Goal: Task Accomplishment & Management: Use online tool/utility

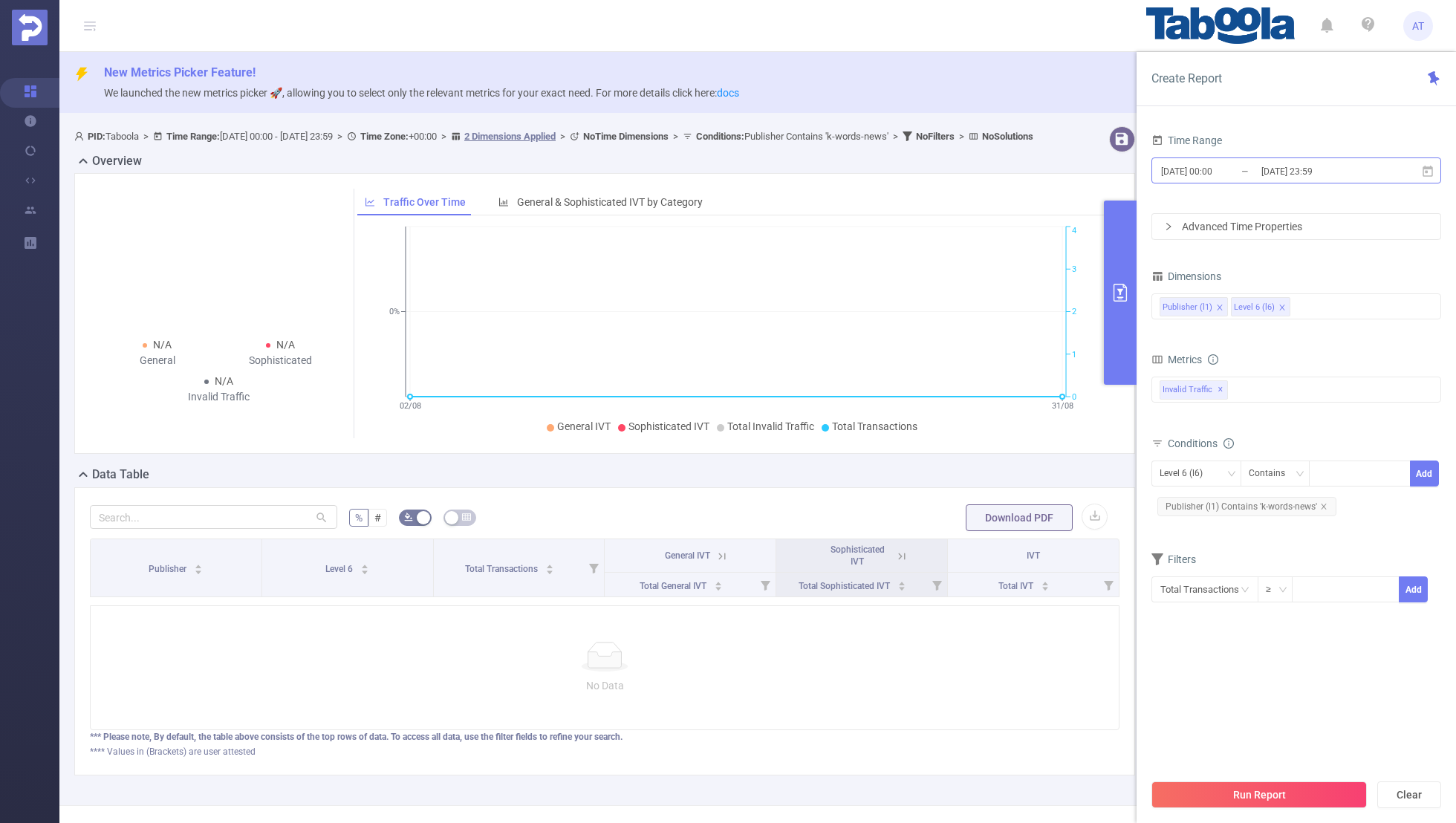
click at [1230, 174] on input "[DATE] 00:00" at bounding box center [1220, 172] width 121 height 20
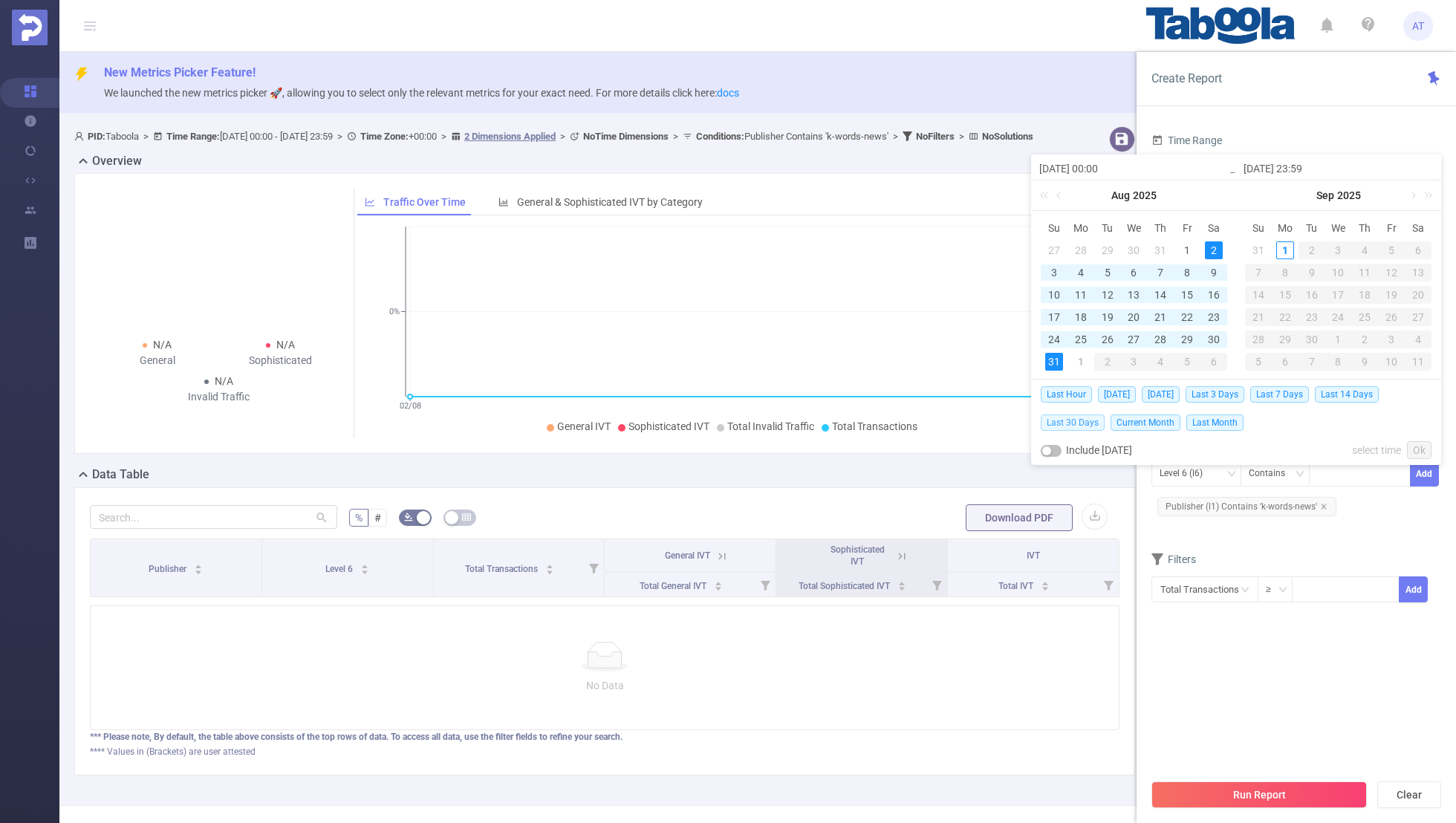
click at [1079, 421] on span "Last 30 Days" at bounding box center [1073, 423] width 64 height 17
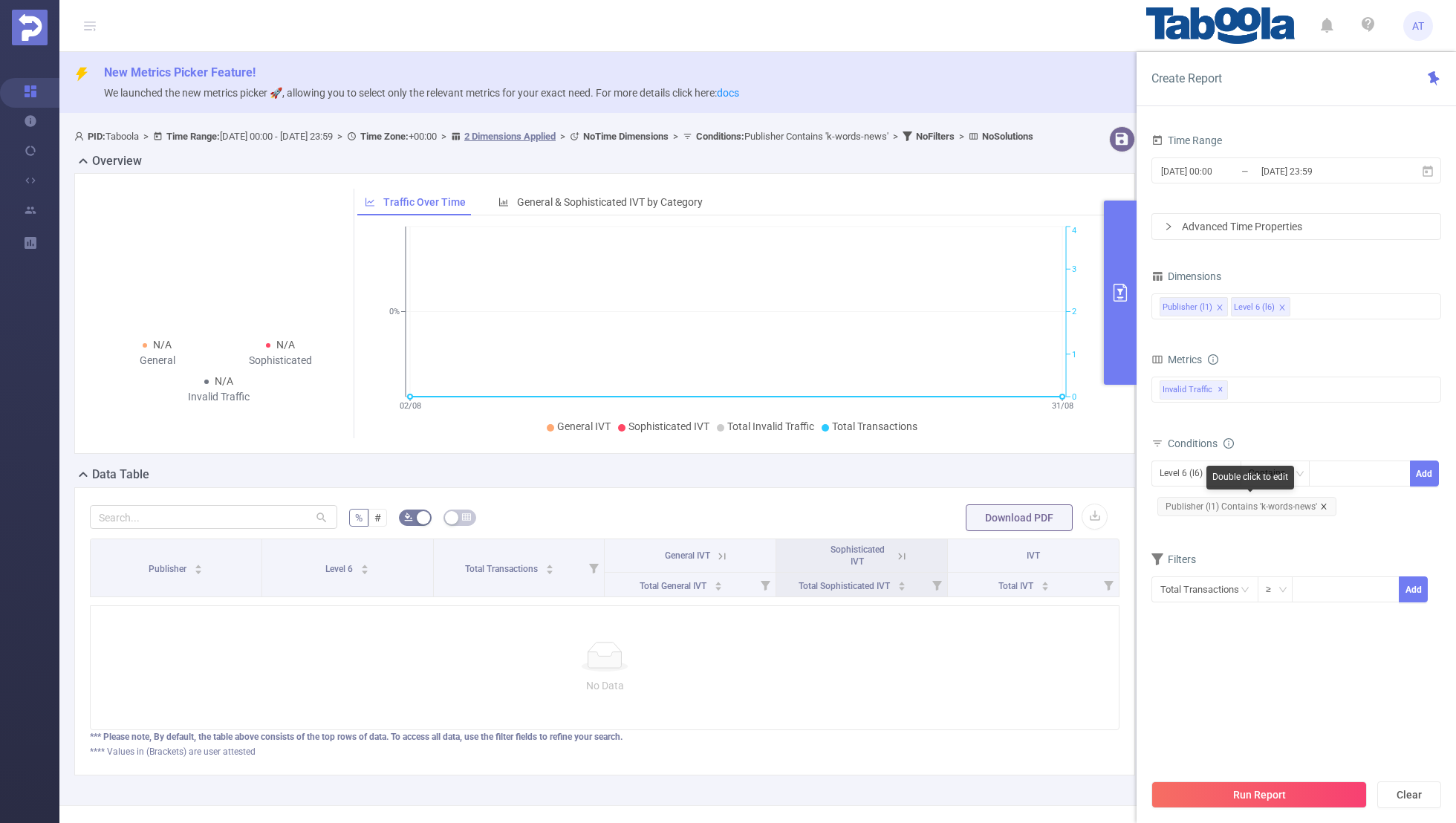
click at [1322, 505] on icon "icon: close" at bounding box center [1324, 507] width 7 height 7
click at [1195, 478] on div "Level 6 (l6)" at bounding box center [1187, 473] width 54 height 24
click at [1186, 495] on li "Publisher (l1)" at bounding box center [1196, 502] width 90 height 24
click at [1335, 475] on div at bounding box center [1359, 473] width 85 height 24
paste input "tabooyallc-dailyboulder"
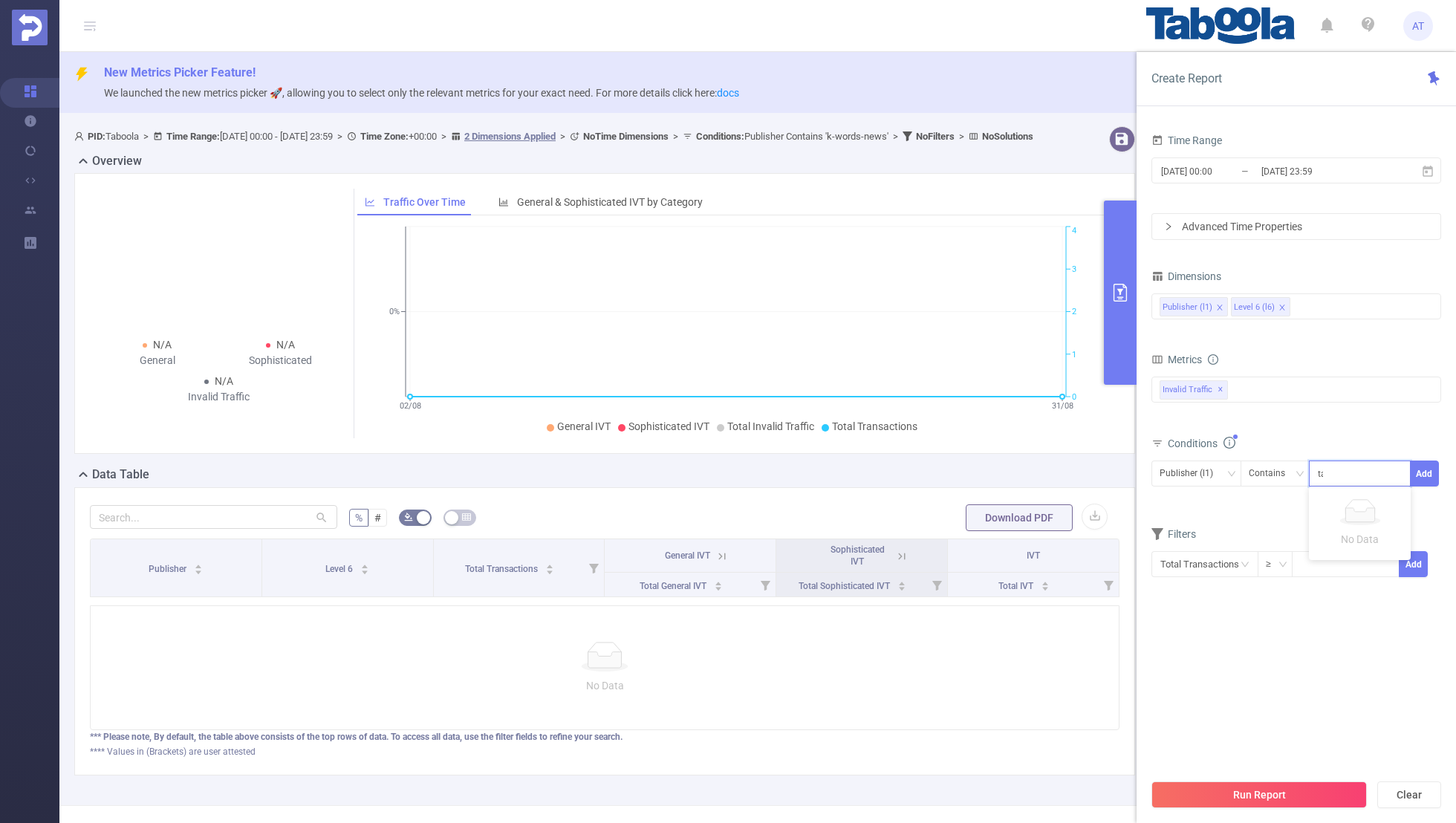
scroll to position [0, 7]
type input "tabooyallc-dailyboulder"
click at [1437, 461] on button "Add" at bounding box center [1424, 473] width 29 height 26
click at [1283, 549] on div "Filters" at bounding box center [1296, 561] width 290 height 24
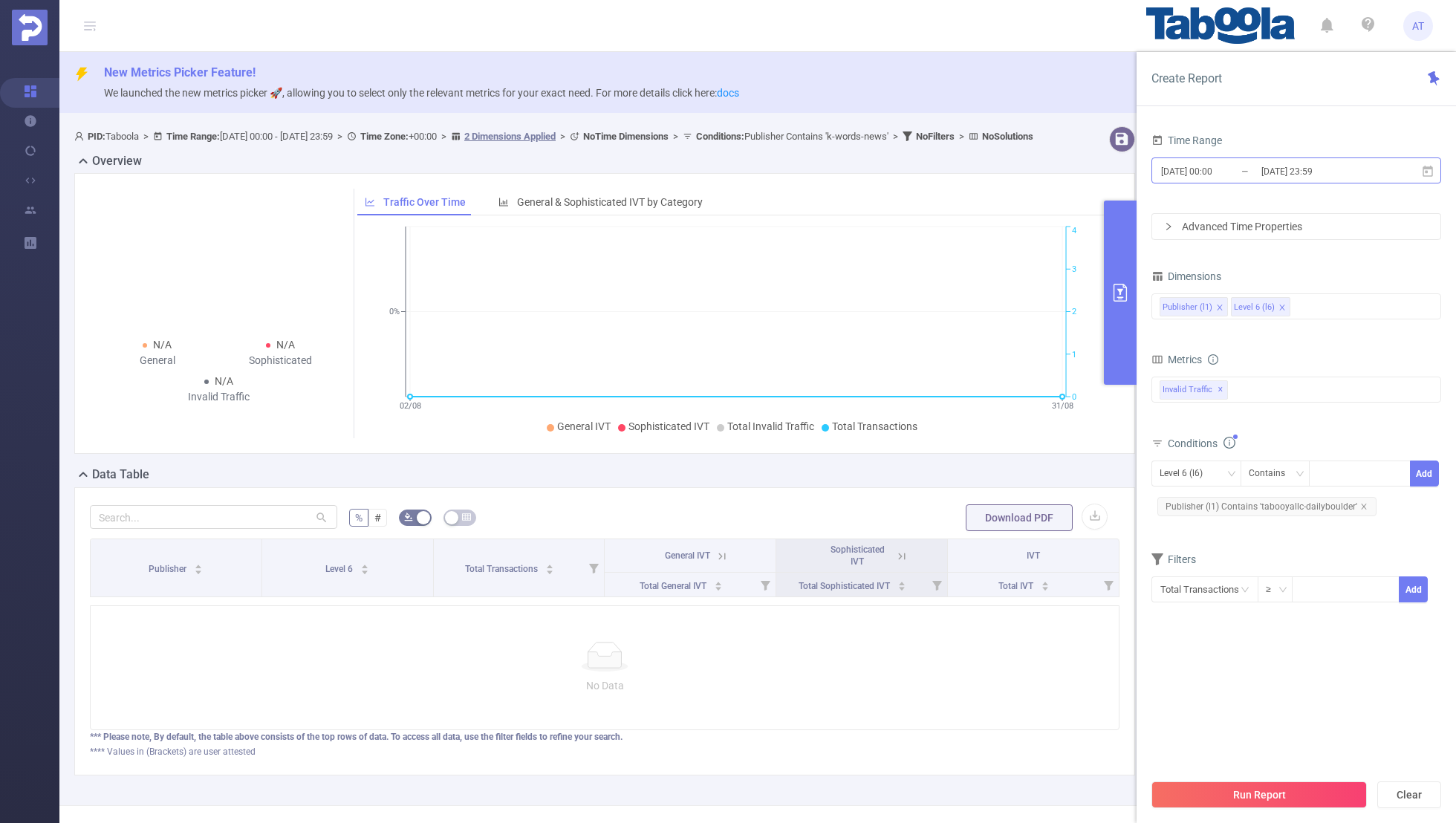
click at [1194, 171] on input "[DATE] 00:00" at bounding box center [1220, 172] width 121 height 20
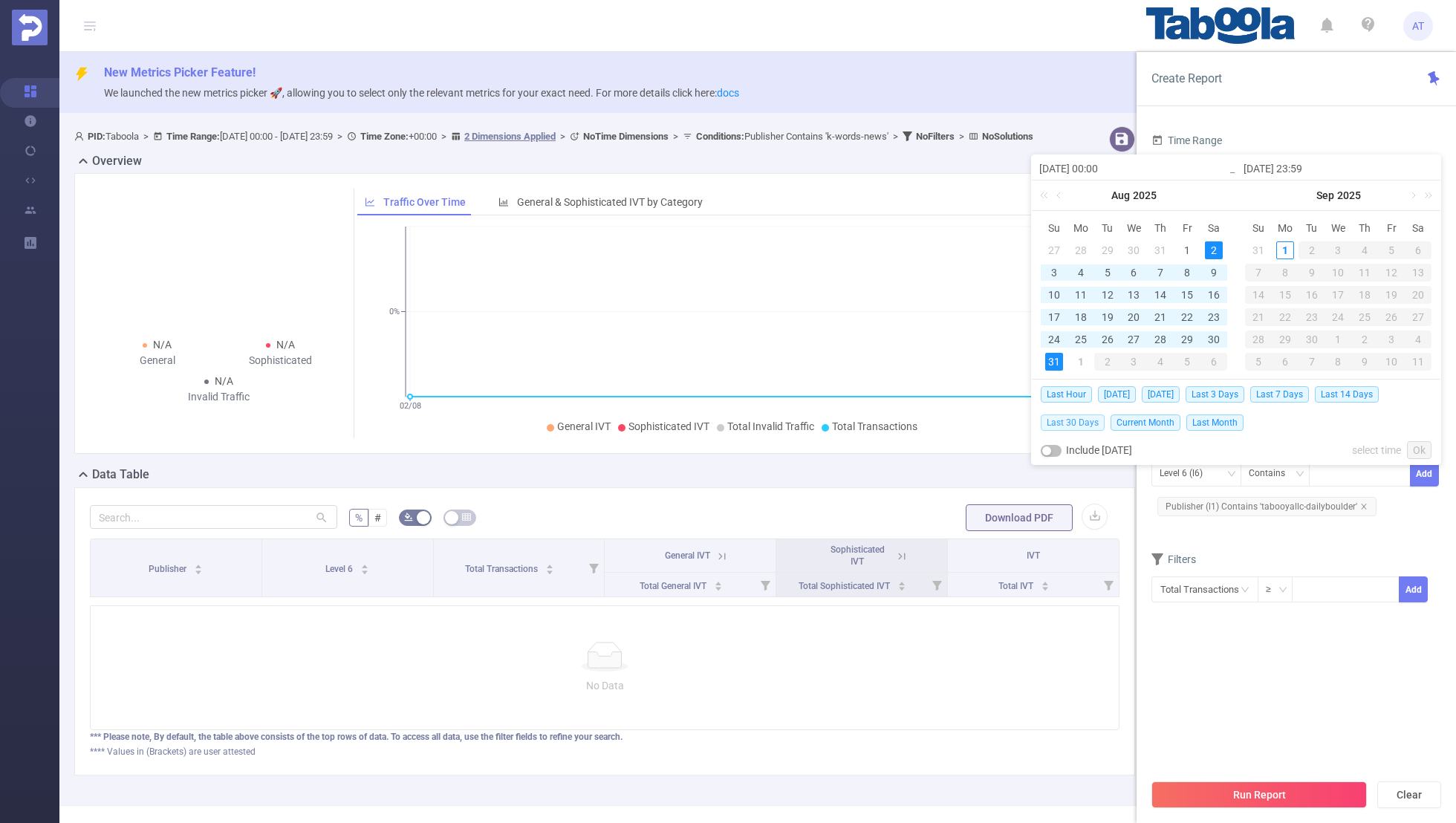
click at [1073, 423] on span "Last 30 Days" at bounding box center [1073, 423] width 64 height 17
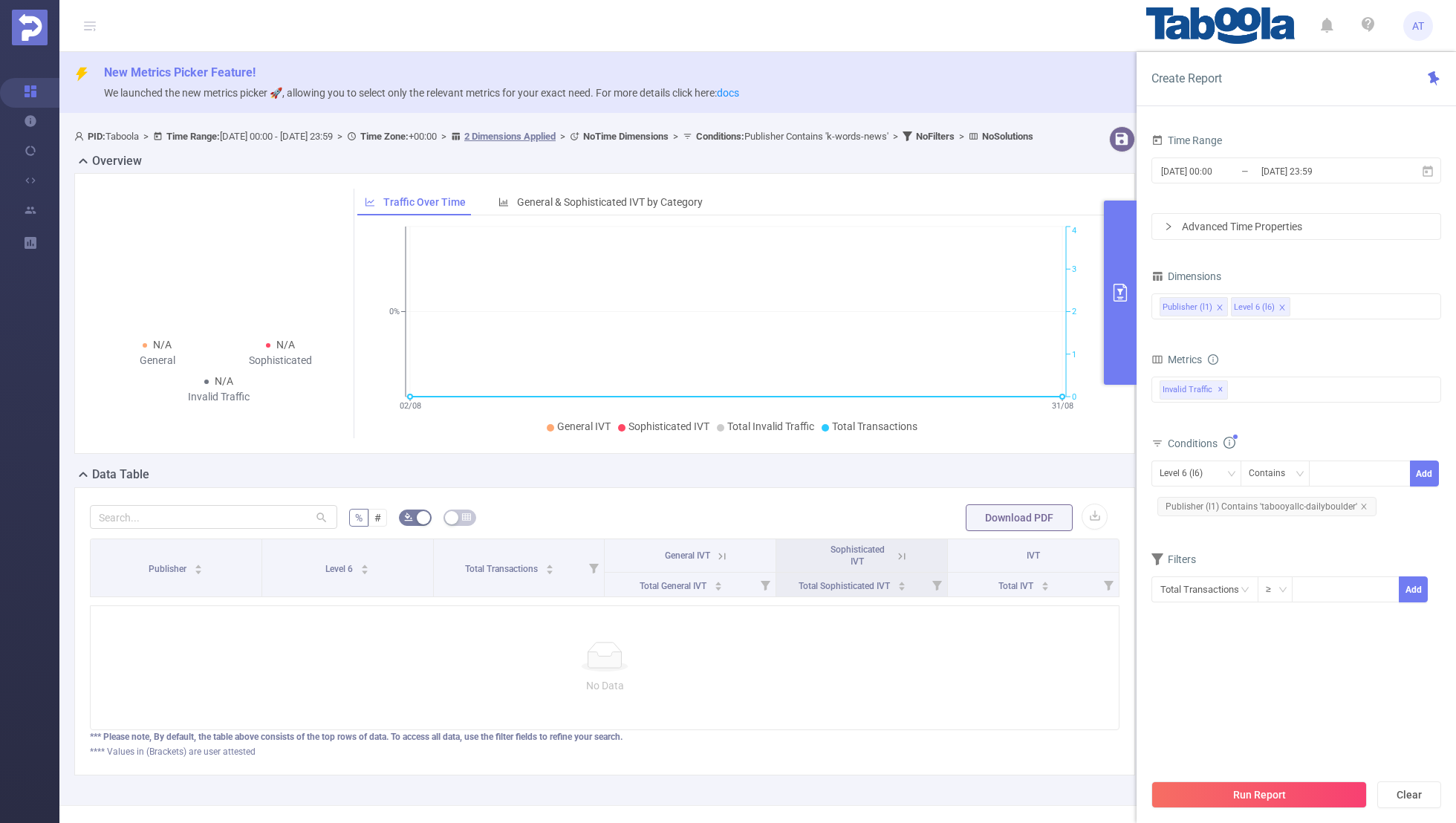
click at [1197, 667] on section "Time Range [DATE] 00:00 _ [DATE] 23:59 Advanced Time Properties Dimensions Publ…" at bounding box center [1296, 450] width 290 height 641
click at [1248, 791] on button "Run Report" at bounding box center [1259, 794] width 215 height 27
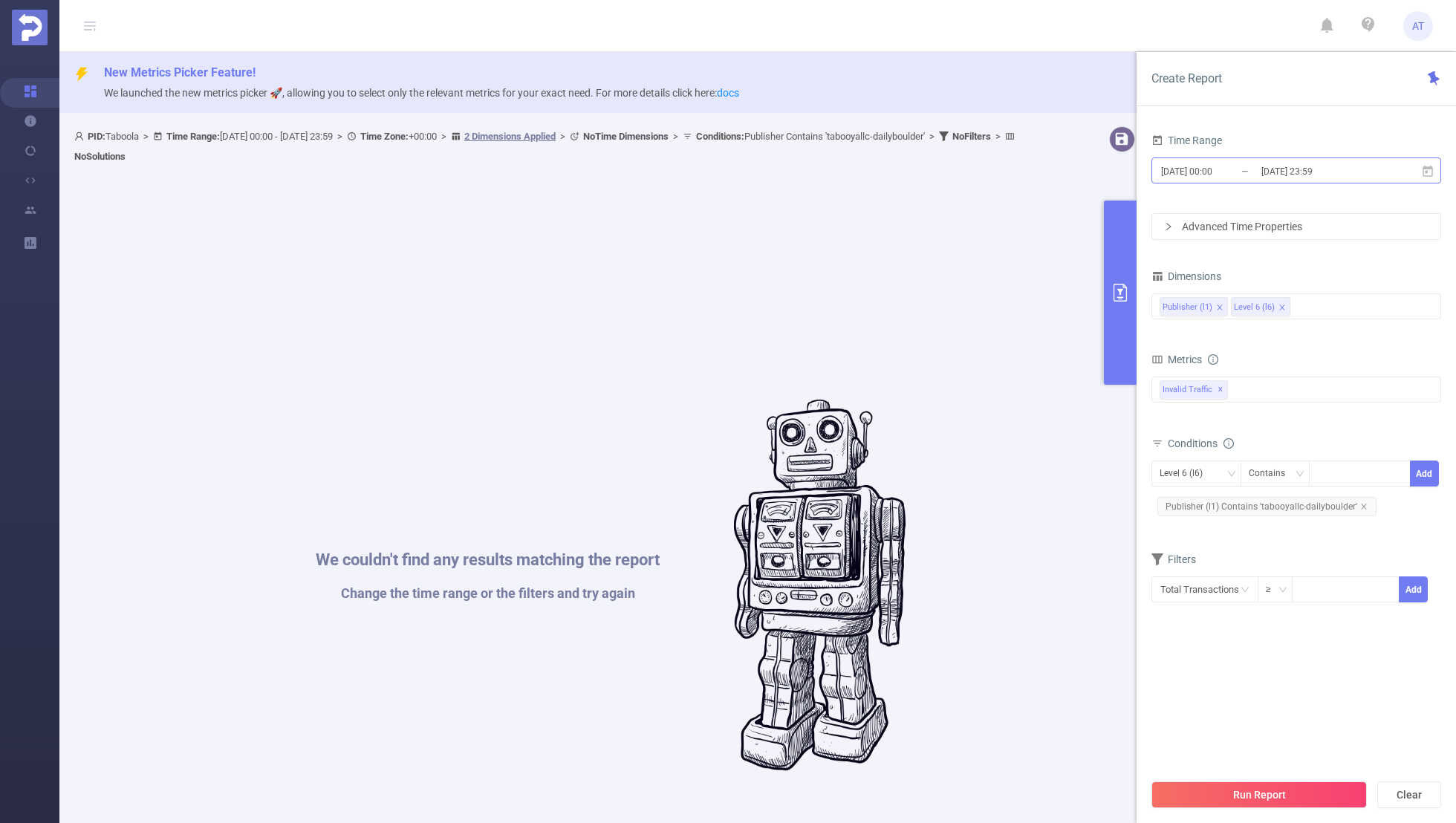
click at [1205, 166] on input "[DATE] 00:00" at bounding box center [1220, 172] width 121 height 20
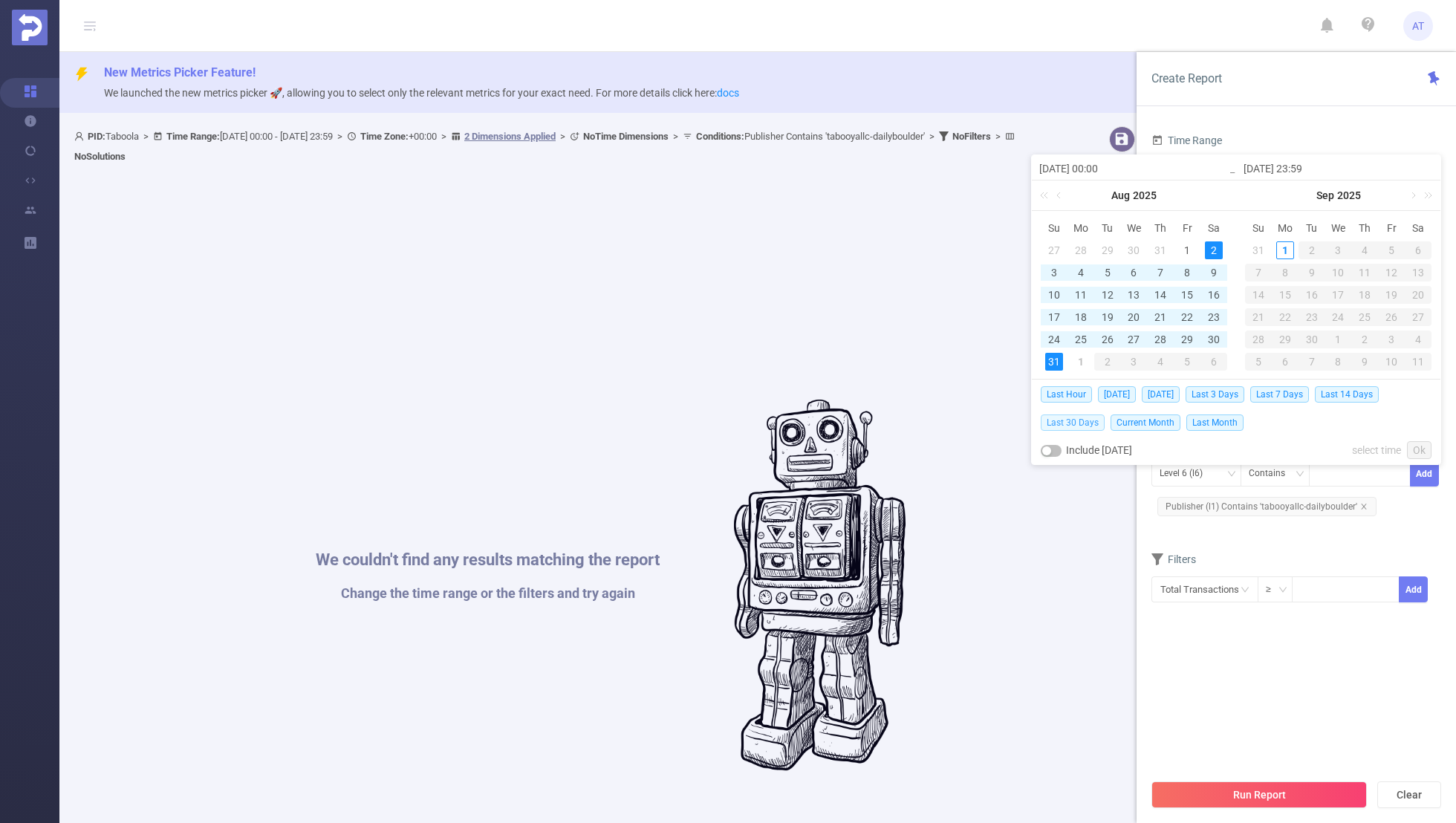
click at [1063, 422] on span "Last 30 Days" at bounding box center [1073, 423] width 64 height 17
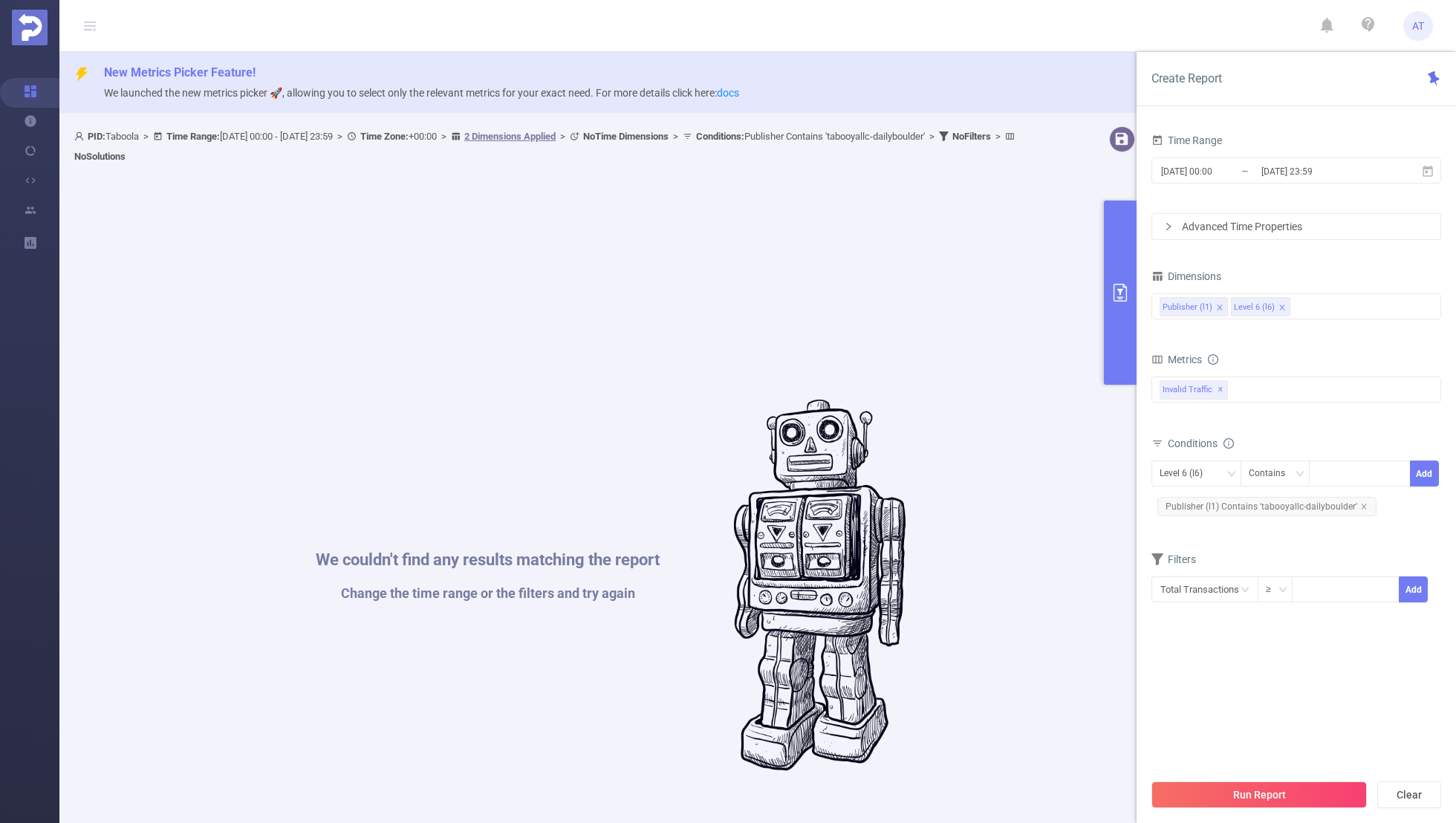
click at [1239, 124] on div "Time Range [DATE] 00:00 _ [DATE] 23:59 Advanced Time Properties Dimensions Publ…" at bounding box center [1296, 482] width 319 height 734
click at [1186, 470] on div "Level 6 (l6)" at bounding box center [1187, 473] width 54 height 24
click at [1181, 495] on li "Publisher (l1)" at bounding box center [1196, 502] width 90 height 24
click at [1307, 525] on div "Conditions Publisher (l1) Contains Add Publisher (l1) Contains 'tabooyallc-dail…" at bounding box center [1296, 482] width 290 height 98
click at [1390, 516] on div "Publisher (l1) Contains Add Publisher (l1) Contains 'tabooyallc-dailyboulder'" at bounding box center [1296, 489] width 290 height 58
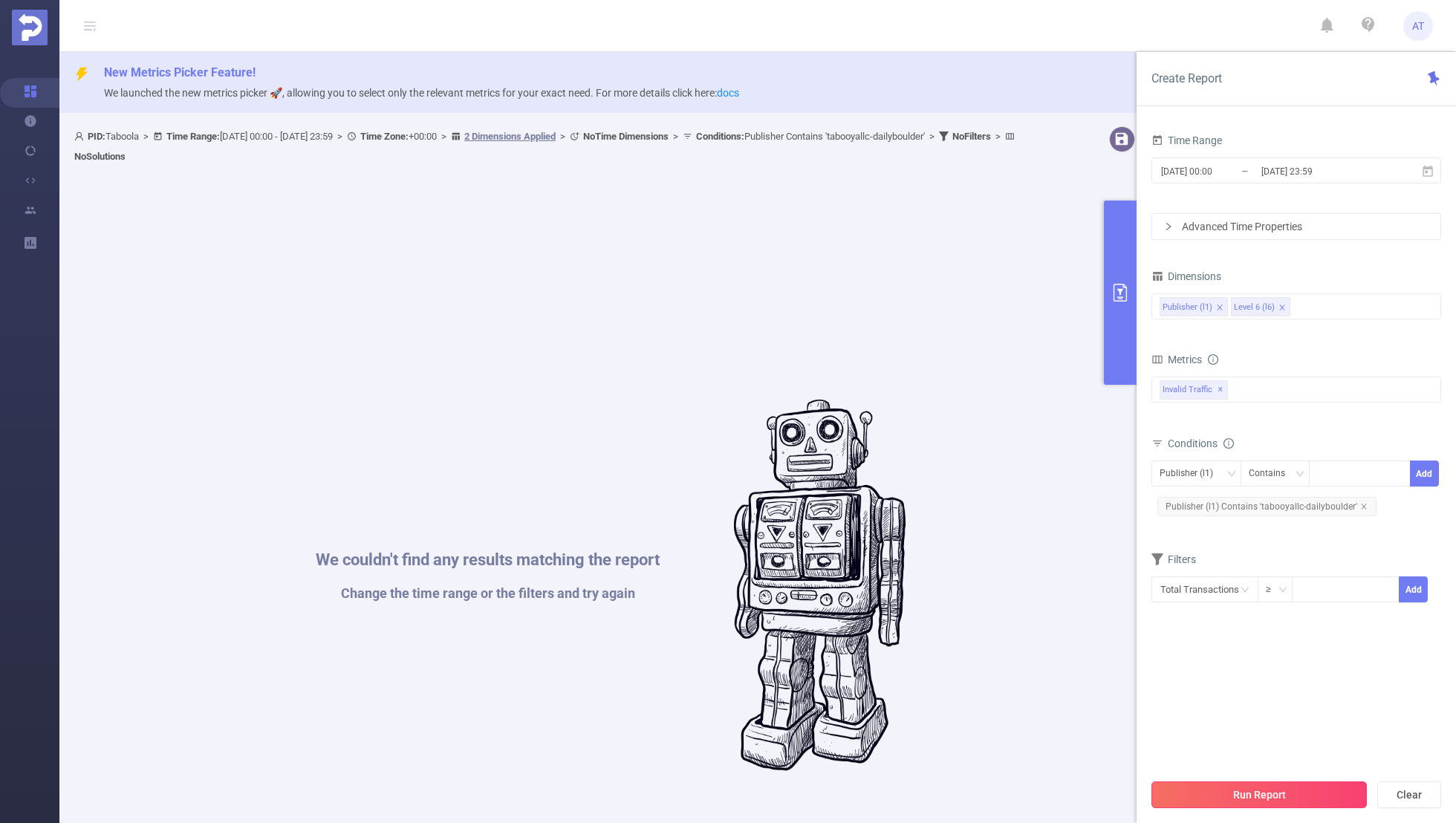
click at [1251, 788] on button "Run Report" at bounding box center [1259, 794] width 215 height 27
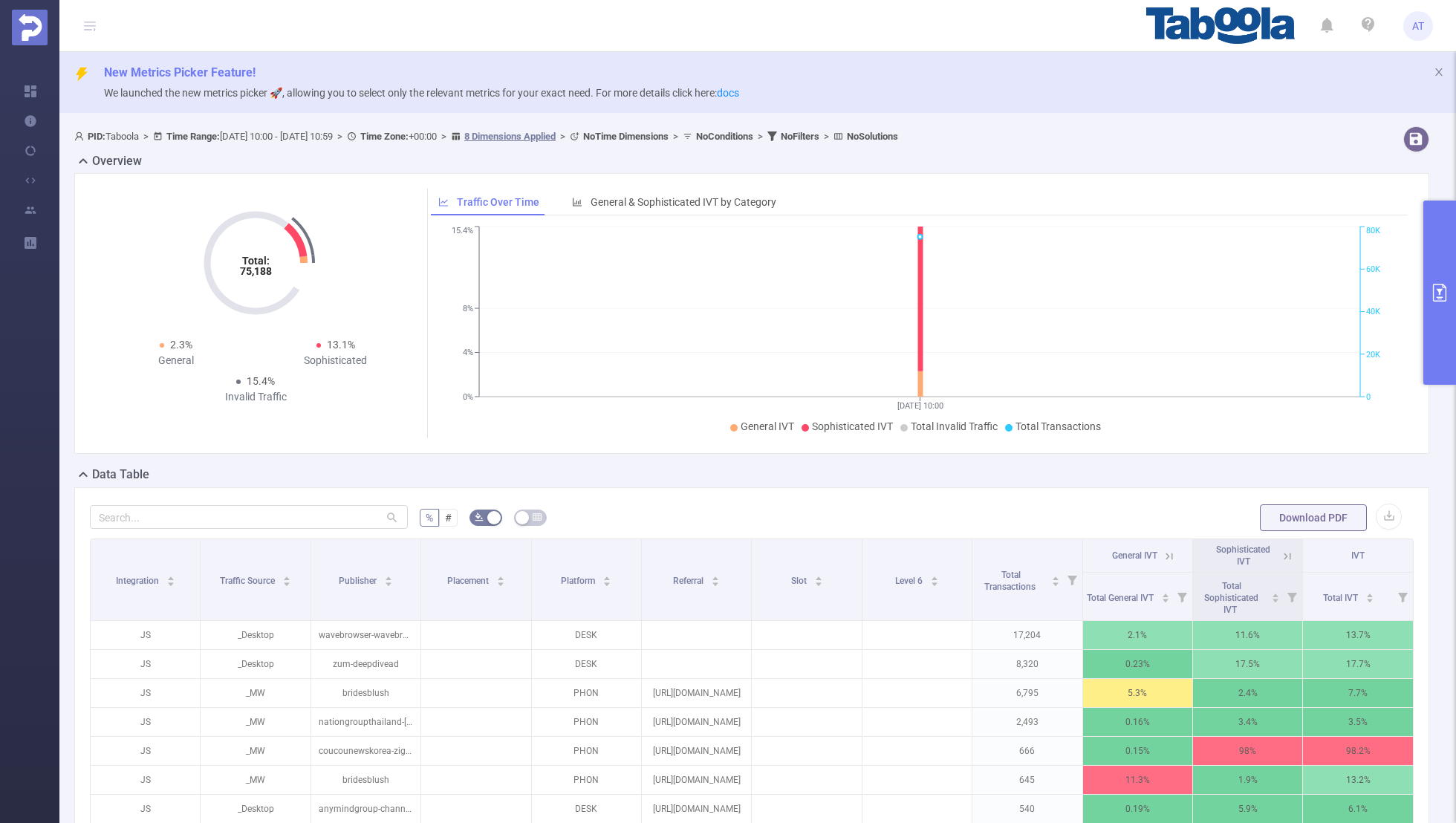
click at [1435, 296] on icon "primary" at bounding box center [1439, 292] width 18 height 18
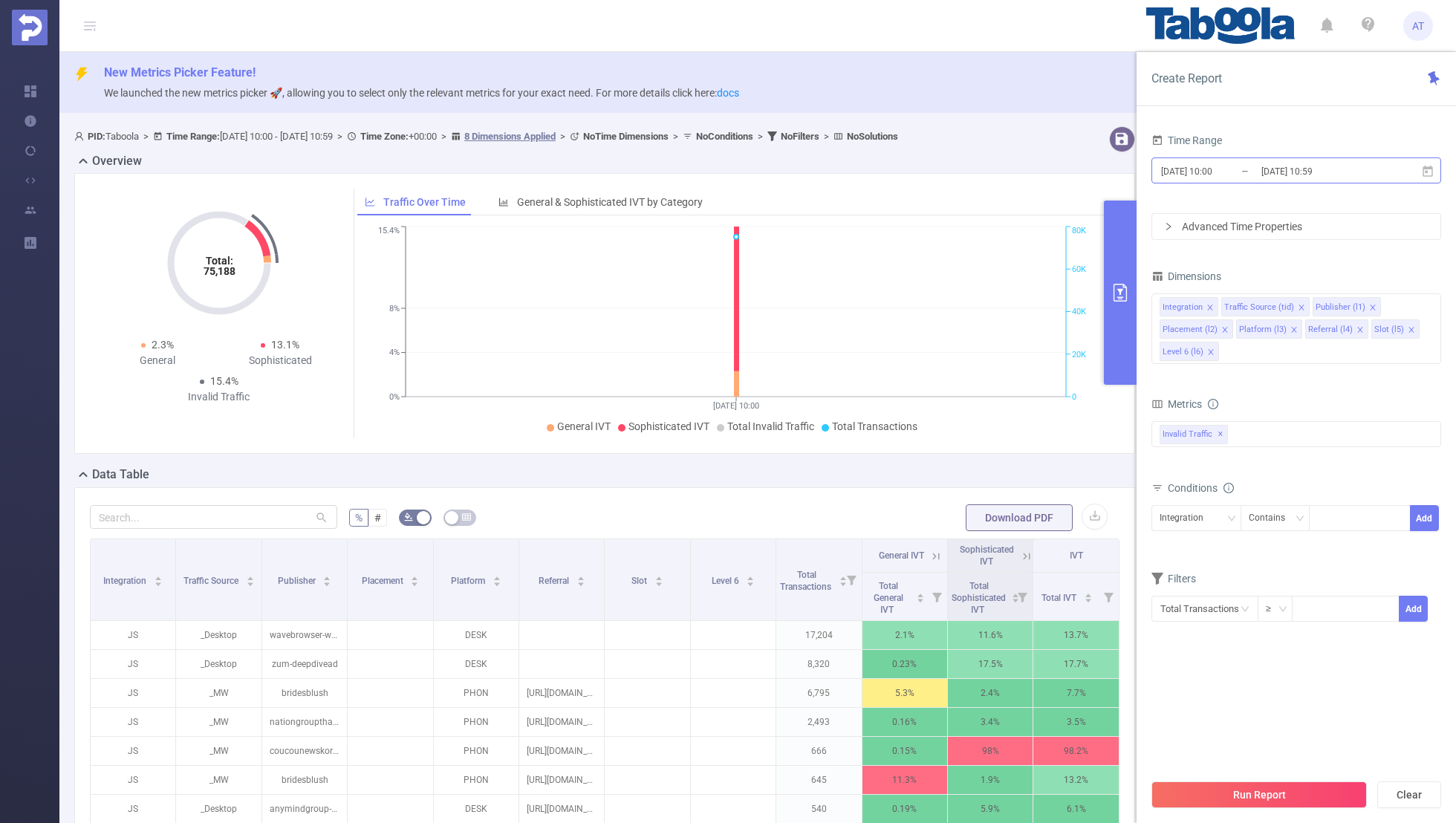
click at [1209, 166] on input "2025-09-01 10:00" at bounding box center [1220, 172] width 121 height 20
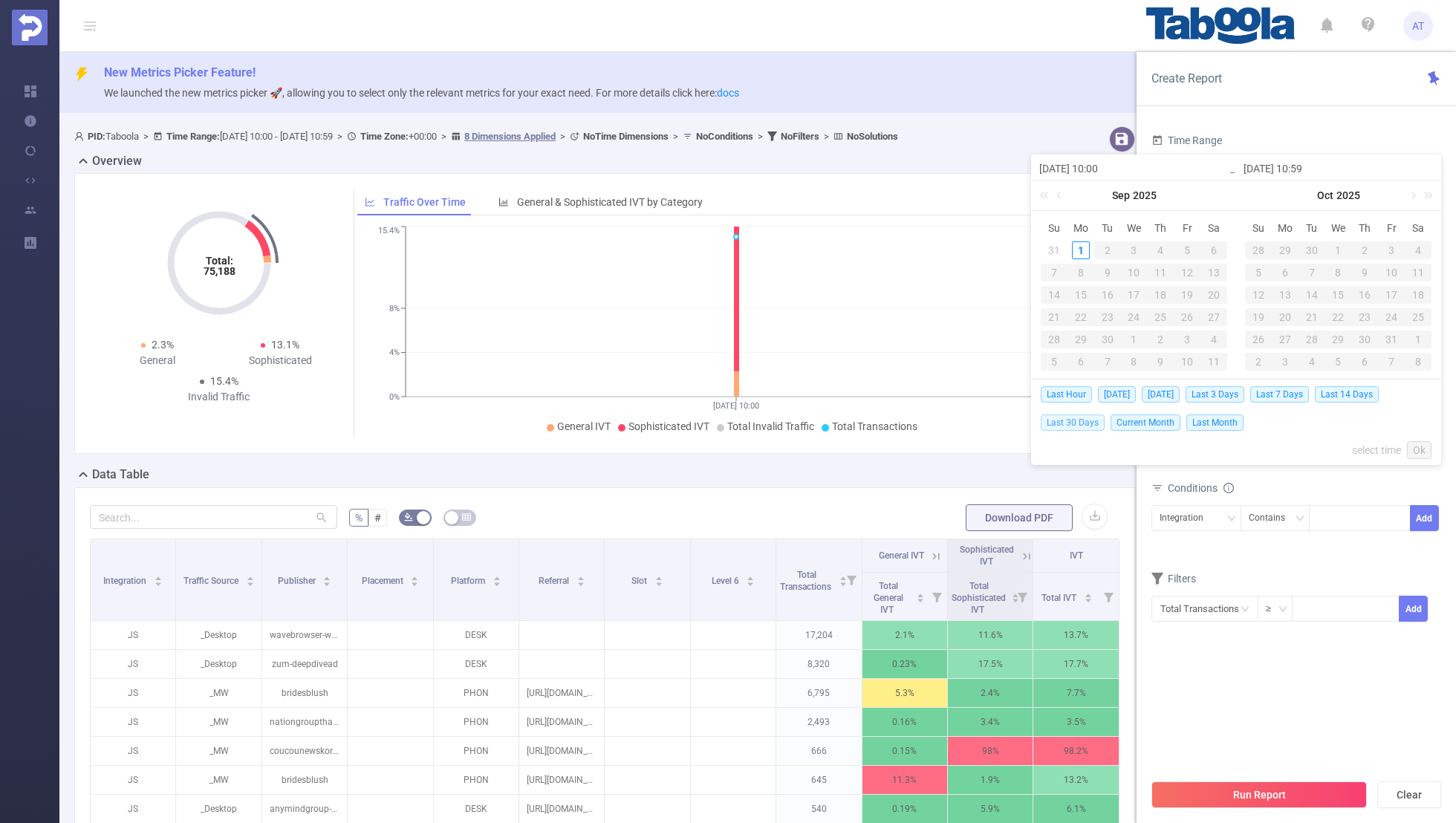
click at [1064, 421] on span "Last 30 Days" at bounding box center [1073, 423] width 64 height 17
type input "[DATE] 00:00"
type input "[DATE] 23:59"
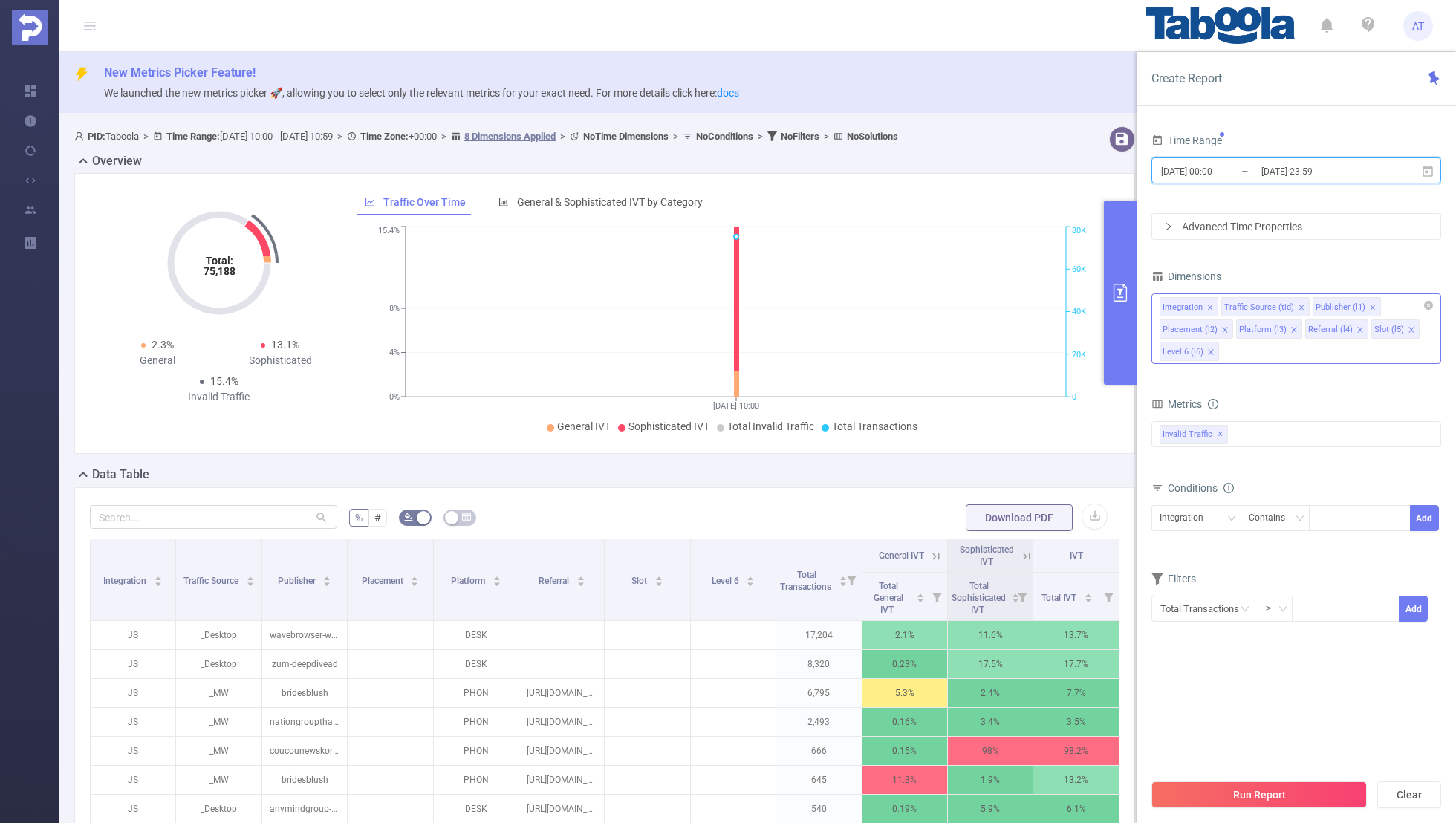
click at [1210, 301] on span at bounding box center [1210, 308] width 7 height 17
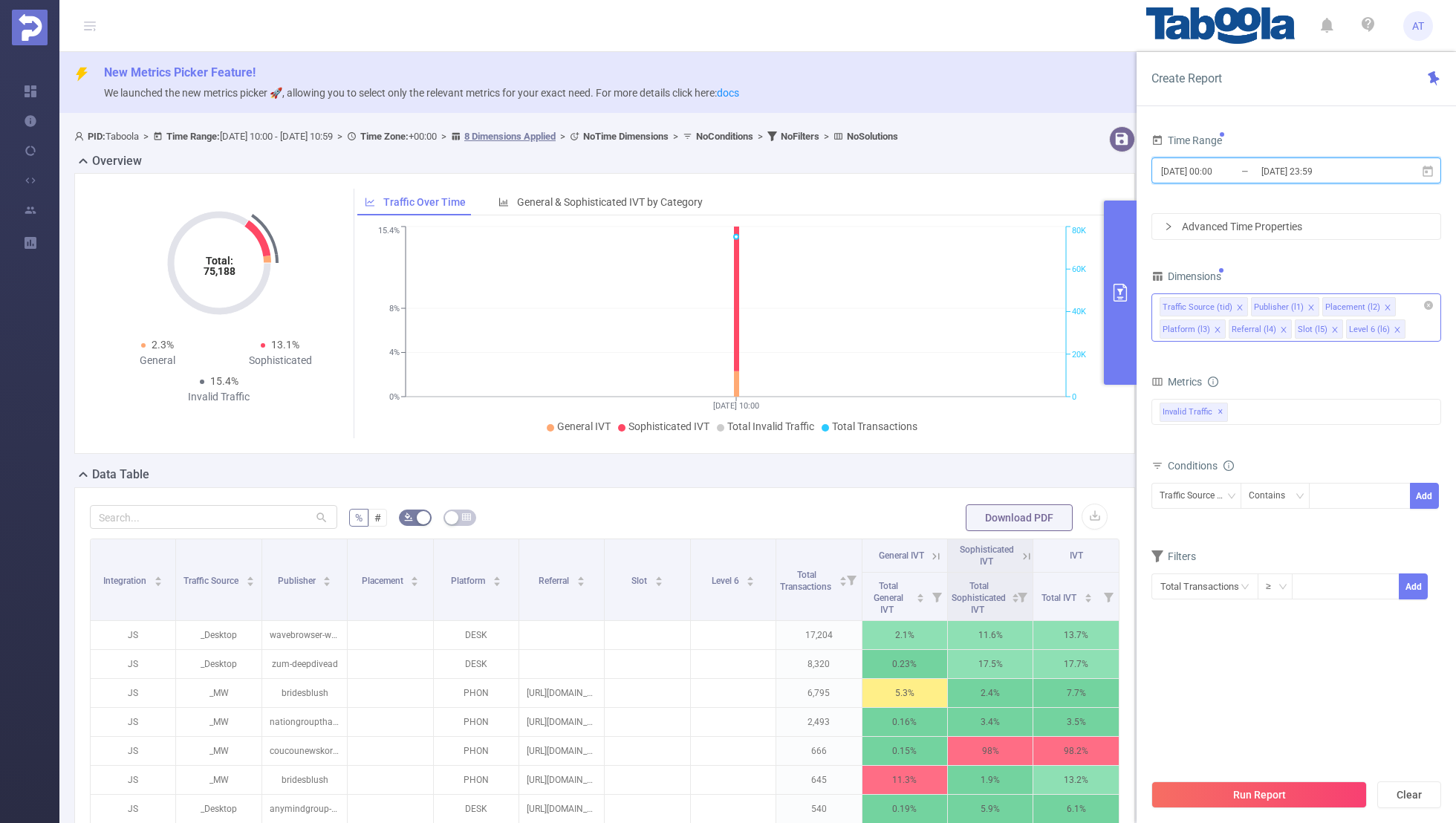
click at [1238, 303] on icon "icon: close" at bounding box center [1240, 307] width 7 height 7
click at [1294, 305] on icon "icon: close" at bounding box center [1296, 307] width 6 height 6
click at [1285, 305] on icon "icon: close" at bounding box center [1289, 307] width 7 height 7
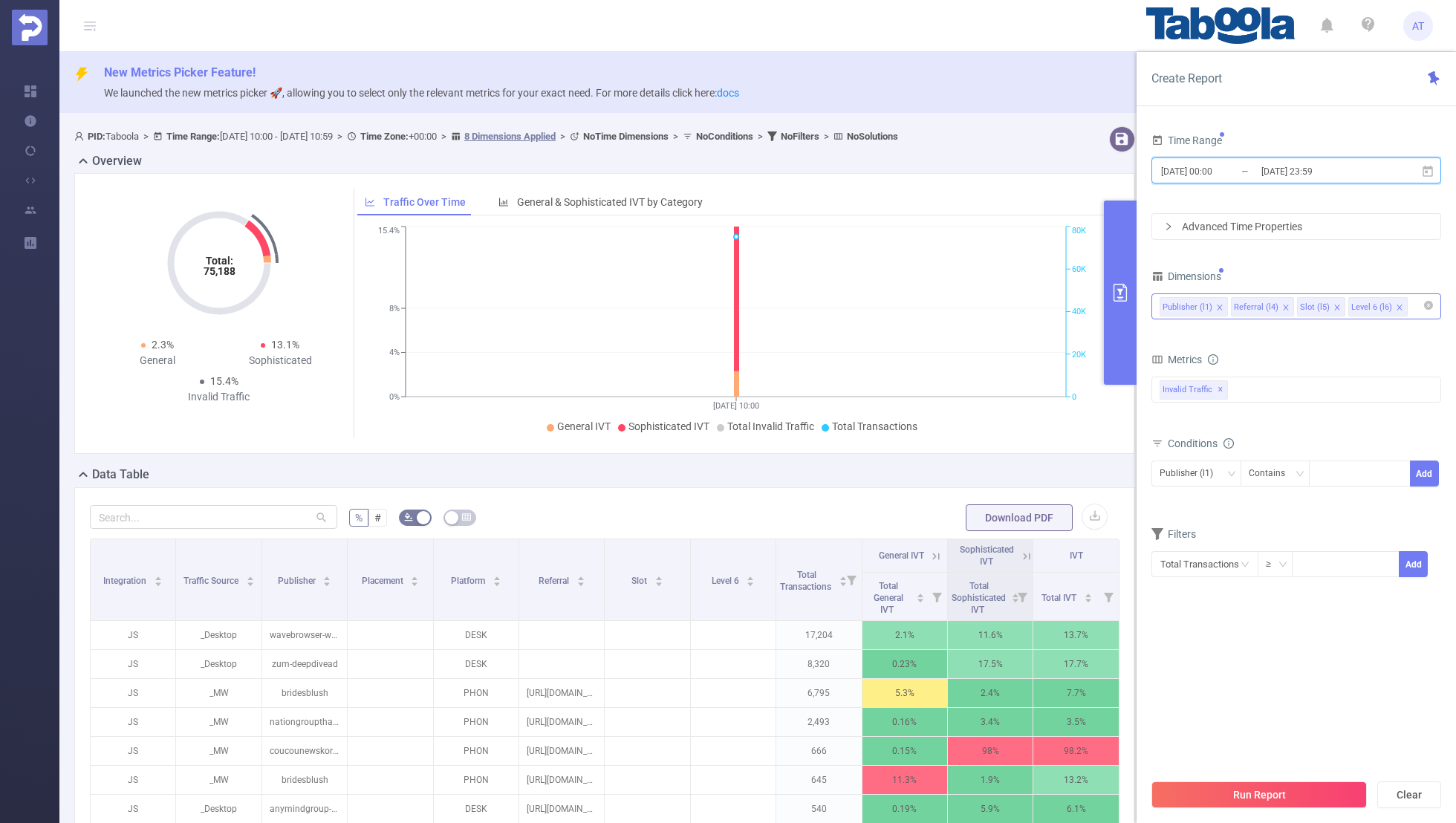
click at [1282, 303] on icon "icon: close" at bounding box center [1286, 307] width 7 height 7
click at [1269, 303] on icon "icon: close" at bounding box center [1271, 307] width 7 height 7
click at [1304, 266] on div "Dimensions" at bounding box center [1296, 278] width 290 height 24
click at [1339, 482] on div at bounding box center [1359, 473] width 85 height 24
paste input "tabooyallc-dailyboulder"
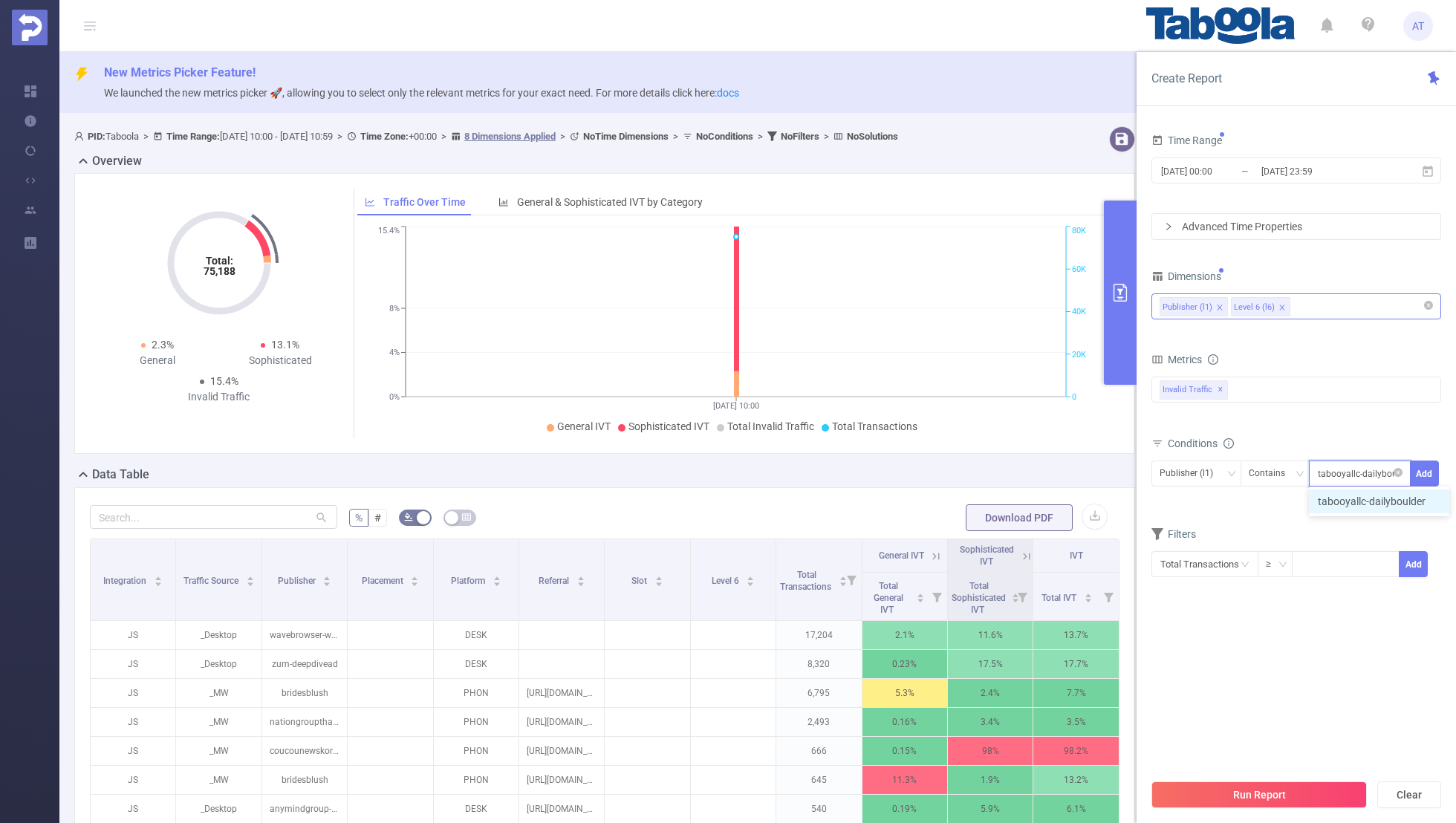
scroll to position [0, 7]
type input "tabooyallc-dailyboulder"
click at [1430, 468] on button "Add" at bounding box center [1424, 473] width 29 height 26
click at [1282, 536] on form "Dimensions Publisher (l1) Level 6 (l6) Metrics bp_total bp_adult bp_arms bp_cri…" at bounding box center [1296, 444] width 290 height 355
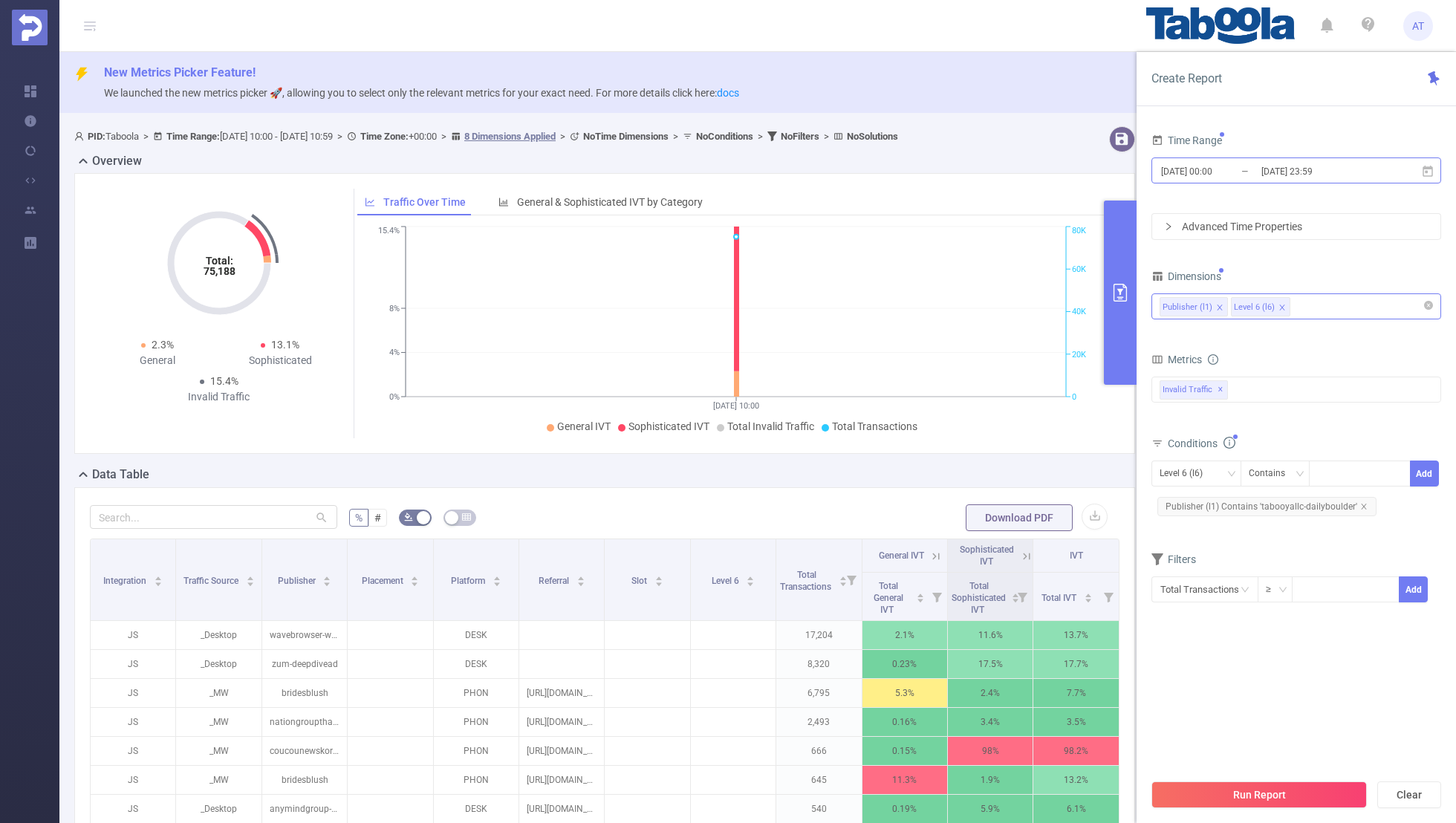
click at [1224, 174] on input "[DATE] 00:00" at bounding box center [1220, 172] width 121 height 20
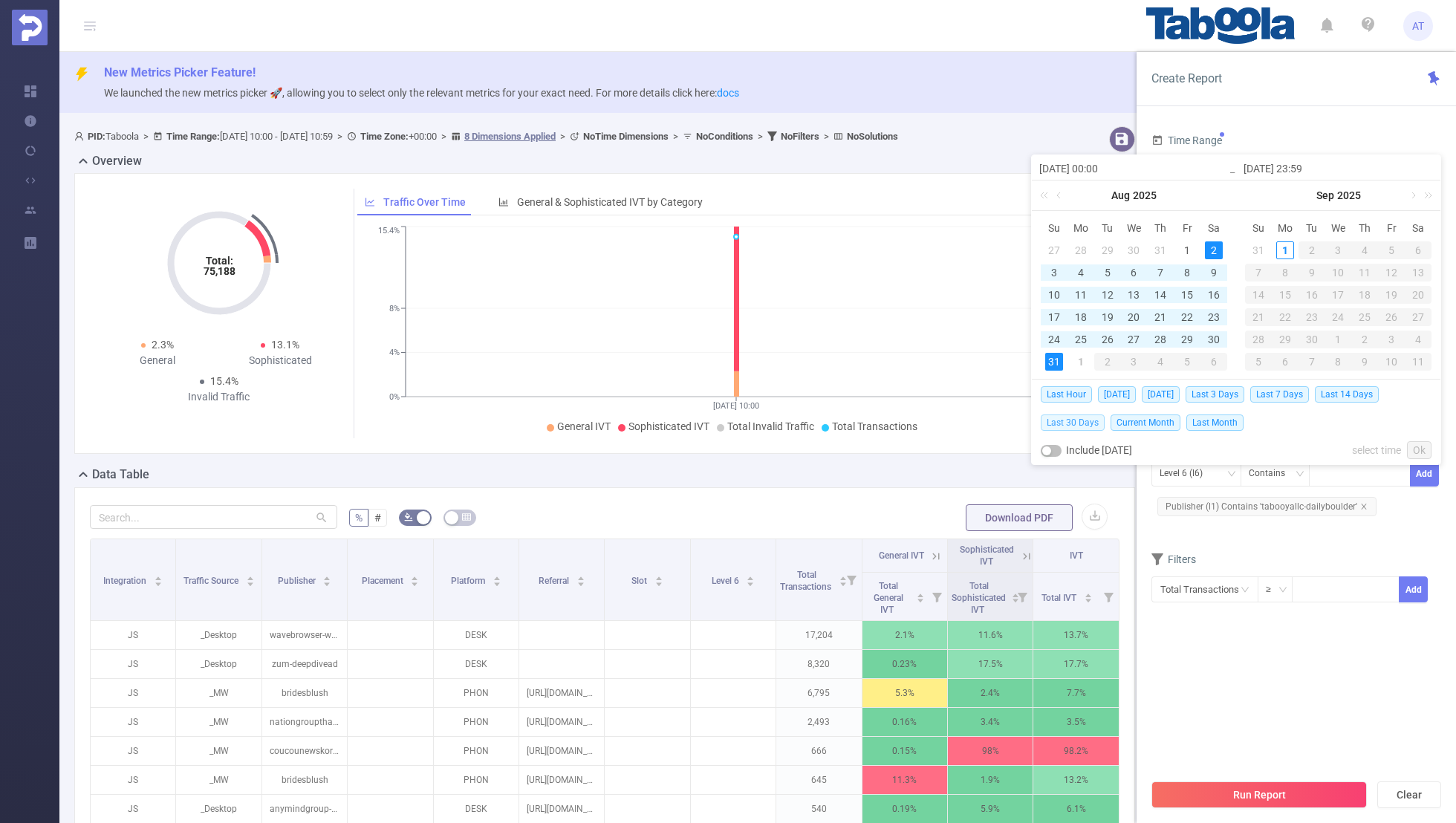
click at [1073, 418] on span "Last 30 Days" at bounding box center [1073, 423] width 64 height 17
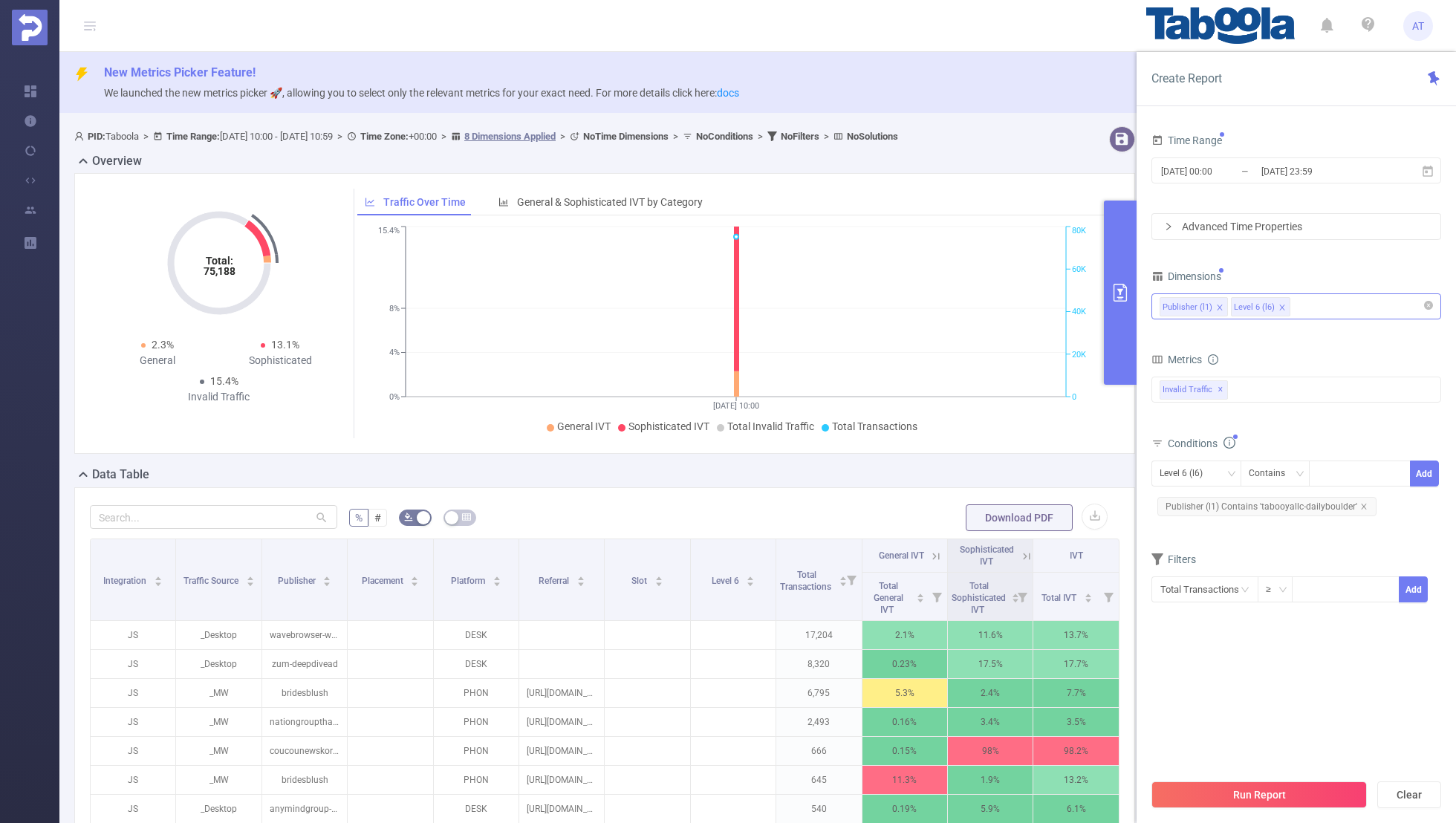
click at [1169, 637] on div "Time Range [DATE] 00:00 _ [DATE] 23:59 Advanced Time Properties Dimensions Publ…" at bounding box center [1296, 384] width 290 height 509
click at [1235, 786] on button "Run Report" at bounding box center [1259, 794] width 215 height 27
